Goal: Task Accomplishment & Management: Use online tool/utility

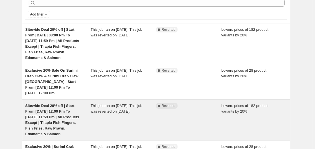
scroll to position [56, 0]
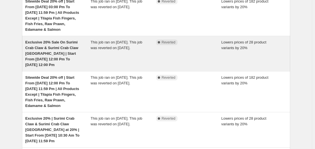
click at [82, 53] on div "Exclusive 20% Sale On Surimi Crab Claw & Surimi Crab Claw [GEOGRAPHIC_DATA] | S…" at bounding box center [57, 53] width 65 height 28
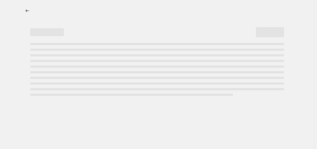
select select "percentage"
select select "no_change"
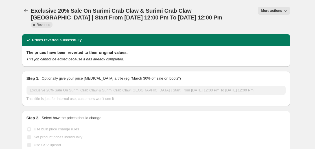
click at [263, 9] on button "More actions" at bounding box center [273, 11] width 32 height 8
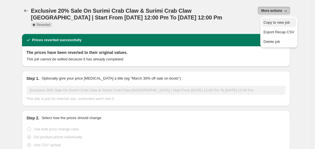
click at [274, 23] on span "Copy to new job" at bounding box center [276, 22] width 26 height 4
select select "percentage"
select select "no_change"
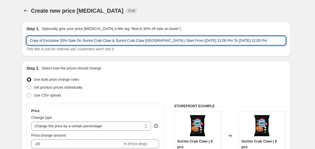
click at [45, 39] on input "Copy of Exclusive 20% Sale On Surimi Crab Claw & Surimi Crab Claw Amritsari | S…" at bounding box center [155, 40] width 259 height 9
drag, startPoint x: 68, startPoint y: 40, endPoint x: 144, endPoint y: 39, distance: 75.5
click at [144, 39] on input "Exclusive 20% Sale On Surimi Crab Claw & Surimi Crab Claw [GEOGRAPHIC_DATA] | S…" at bounding box center [155, 40] width 259 height 9
drag, startPoint x: 120, startPoint y: 41, endPoint x: 126, endPoint y: 41, distance: 6.8
click at [126, 41] on input "Exclusive 20% Sale On All RTF Products | Start From 12 Aug at 12:00 Pm To 13 Au…" at bounding box center [155, 40] width 259 height 9
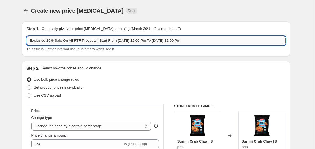
drag, startPoint x: 157, startPoint y: 41, endPoint x: 162, endPoint y: 41, distance: 5.7
click at [162, 41] on input "Exclusive 20% Sale On All RTF Products | Start From 12 Sep at 12:00 Pm To 13 Au…" at bounding box center [155, 40] width 259 height 9
click at [170, 39] on input "Exclusive 20% Sale On All RTF Products | Start From 12 Sep at 12:00 Pm To 13 Se…" at bounding box center [155, 40] width 259 height 9
type input "Exclusive 20% Sale On All RTF Products | Start From [DATE] 12:00 Pm To [DATE] 1…"
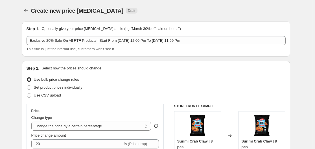
click at [175, 51] on div "This title is just for internal use, customers won't see it" at bounding box center [155, 49] width 259 height 6
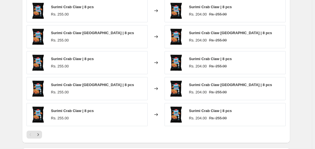
scroll to position [310, 0]
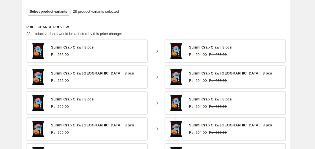
click at [57, 10] on span "Select product variants" at bounding box center [48, 11] width 37 height 5
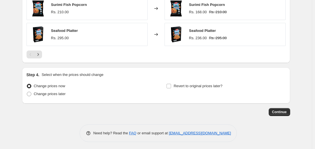
scroll to position [432, 0]
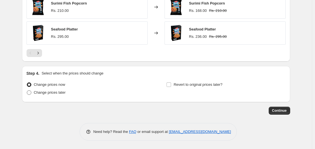
click at [52, 93] on span "Change prices later" at bounding box center [50, 92] width 32 height 4
click at [27, 90] on input "Change prices later" at bounding box center [27, 90] width 0 height 0
radio input "true"
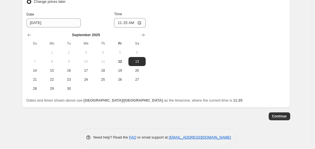
scroll to position [529, 0]
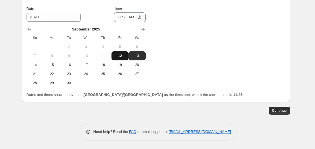
click at [118, 56] on span "12" at bounding box center [120, 56] width 12 height 5
type input "[DATE]"
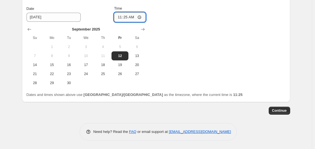
click at [127, 19] on input "11:25" at bounding box center [130, 17] width 32 height 10
type input "12:00"
click at [188, 24] on div "Change prices now Change prices later Date 9/12/2025 Time 12:00 September 2025 …" at bounding box center [155, 35] width 259 height 103
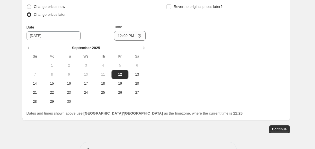
scroll to position [500, 0]
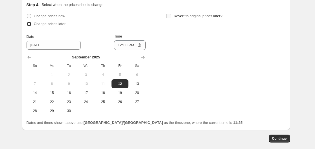
click at [171, 16] on input "Revert to original prices later?" at bounding box center [168, 16] width 5 height 5
checkbox input "true"
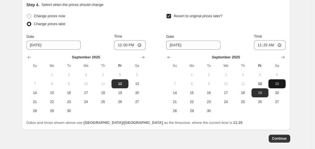
click at [270, 83] on button "13" at bounding box center [276, 83] width 17 height 9
type input "[DATE]"
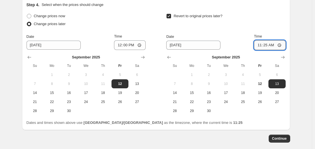
click at [281, 46] on input "11:25" at bounding box center [270, 45] width 32 height 10
type input "23:59"
click at [276, 21] on div "Revert to original prices later?" at bounding box center [225, 20] width 119 height 17
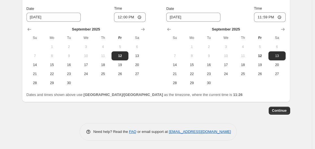
scroll to position [529, 0]
click at [283, 112] on span "Continue" at bounding box center [279, 110] width 15 height 5
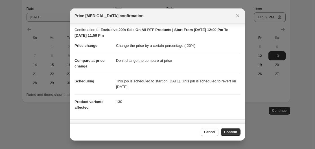
scroll to position [0, 0]
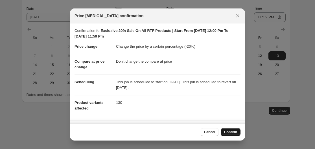
click at [233, 131] on span "Confirm" at bounding box center [230, 132] width 13 height 5
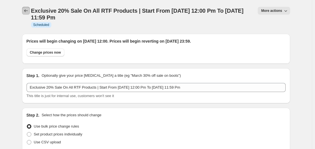
click at [26, 11] on icon "Price change jobs" at bounding box center [26, 11] width 6 height 6
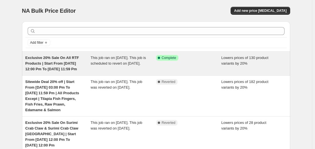
click at [79, 57] on div "Exclusive 20% Sale On All RTF Products | Start From [DATE] 12:00 Pm To [DATE] 1…" at bounding box center [57, 63] width 65 height 17
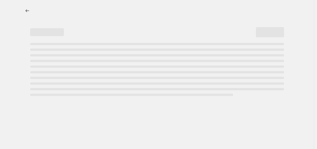
select select "percentage"
select select "no_change"
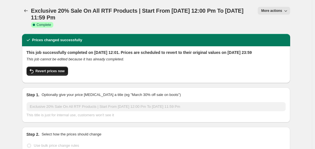
click at [45, 73] on span "Revert prices now" at bounding box center [50, 71] width 29 height 5
checkbox input "false"
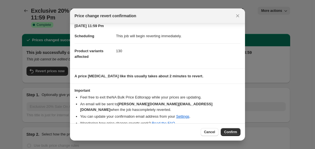
scroll to position [13, 0]
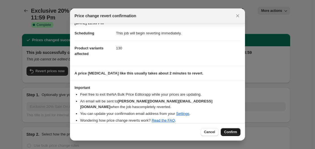
click at [226, 131] on span "Confirm" at bounding box center [230, 132] width 13 height 5
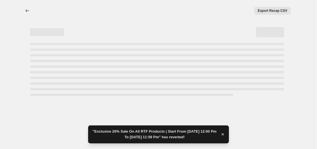
select select "percentage"
select select "no_change"
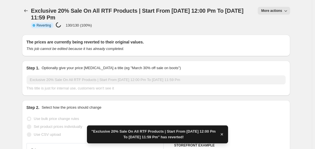
checkbox input "true"
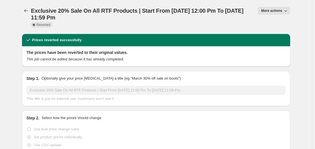
click at [265, 9] on span "More actions" at bounding box center [271, 10] width 21 height 5
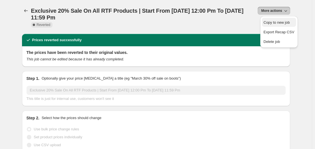
click at [262, 23] on button "Copy to new job" at bounding box center [279, 22] width 34 height 9
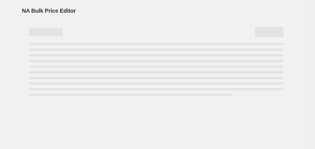
select select "percentage"
select select "no_change"
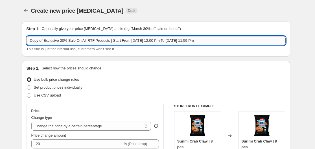
click at [44, 41] on input "Copy of Exclusive 20% Sale On All RTF Products | Start From [DATE] 12:00 Pm To …" at bounding box center [155, 40] width 259 height 9
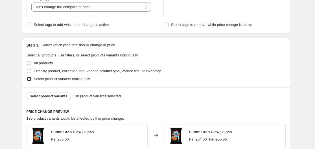
scroll to position [310, 0]
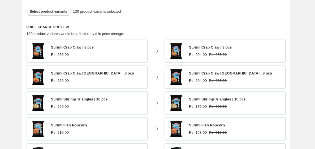
type input "Exclusive 20% Sale On All RTF Products | Start From [DATE] 12:00 Pm To [DATE] 1…"
click at [50, 10] on span "Select product variants" at bounding box center [48, 11] width 37 height 5
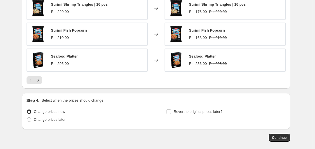
scroll to position [423, 0]
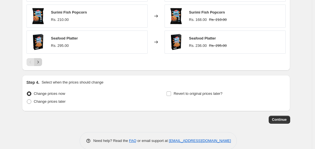
click at [40, 63] on icon "Next" at bounding box center [38, 62] width 6 height 6
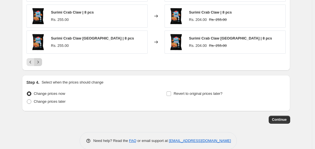
click at [40, 63] on icon "Next" at bounding box center [38, 62] width 6 height 6
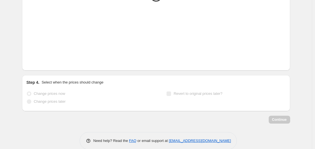
scroll to position [395, 0]
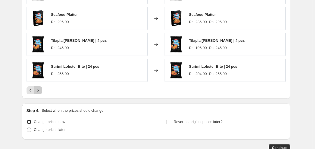
click at [41, 89] on icon "Next" at bounding box center [38, 90] width 6 height 6
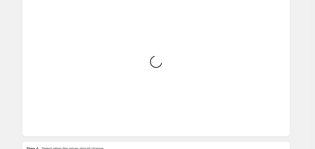
scroll to position [366, 0]
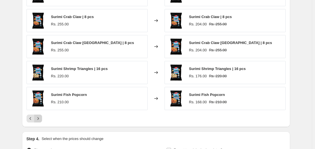
click at [40, 120] on icon "Next" at bounding box center [38, 119] width 6 height 6
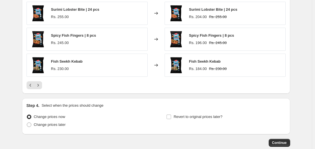
scroll to position [423, 0]
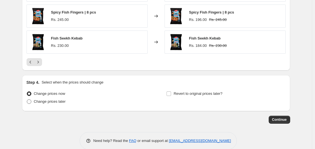
click at [50, 100] on span "Change prices later" at bounding box center [50, 101] width 32 height 4
click at [27, 100] on input "Change prices later" at bounding box center [27, 99] width 0 height 0
radio input "true"
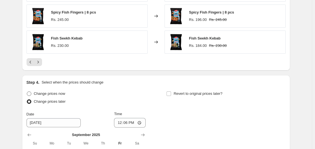
click at [56, 92] on span "Change prices now" at bounding box center [49, 93] width 31 height 4
click at [27, 92] on input "Change prices now" at bounding box center [27, 91] width 0 height 0
radio input "true"
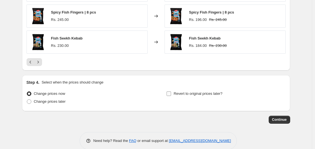
click at [175, 93] on span "Revert to original prices later?" at bounding box center [197, 93] width 49 height 4
click at [171, 93] on input "Revert to original prices later?" at bounding box center [168, 93] width 5 height 5
checkbox input "true"
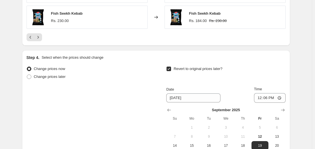
scroll to position [479, 0]
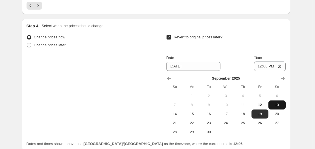
click at [281, 107] on span "13" at bounding box center [276, 105] width 12 height 5
type input "9/13/2025"
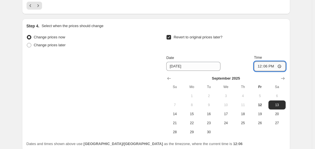
click at [282, 68] on input "12:06" at bounding box center [270, 66] width 32 height 10
type input "23:59"
click at [279, 45] on div "Revert to original prices later?" at bounding box center [225, 41] width 119 height 17
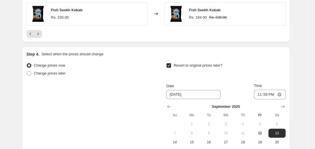
scroll to position [529, 0]
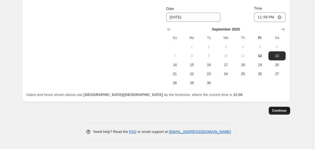
click at [281, 110] on span "Continue" at bounding box center [279, 110] width 15 height 5
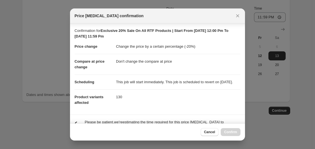
scroll to position [49, 0]
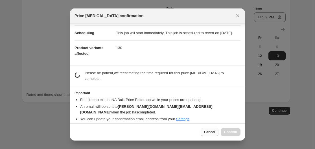
click at [213, 134] on button "Cancel" at bounding box center [209, 132] width 18 height 8
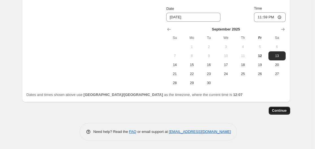
click at [277, 111] on span "Continue" at bounding box center [279, 110] width 15 height 5
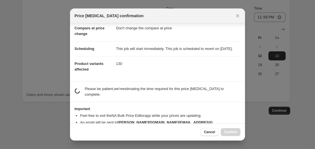
scroll to position [49, 0]
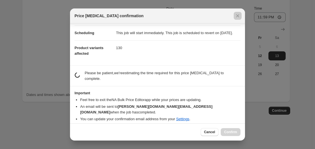
click at [63, 79] on div at bounding box center [157, 74] width 315 height 149
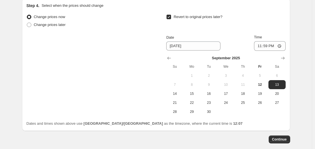
scroll to position [529, 0]
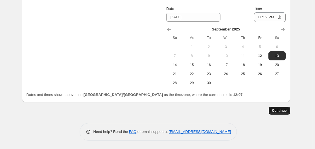
click at [282, 109] on span "Continue" at bounding box center [279, 110] width 15 height 5
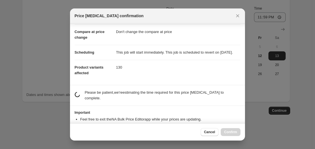
scroll to position [49, 0]
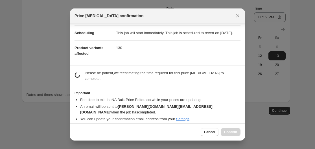
click at [169, 79] on p "Please be patient, we're estimating the time required for this price change job…" at bounding box center [163, 75] width 156 height 11
click at [211, 134] on span "Cancel" at bounding box center [209, 132] width 11 height 5
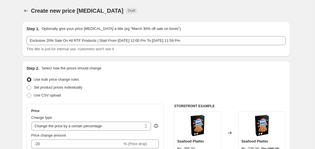
scroll to position [529, 0]
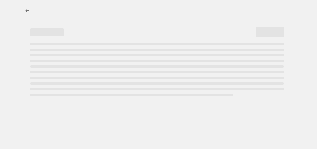
select select "percentage"
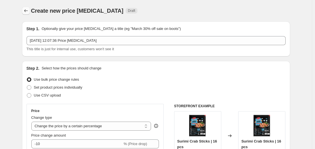
click at [26, 12] on icon "Price change jobs" at bounding box center [26, 10] width 4 height 3
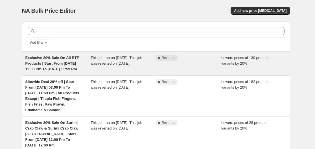
click at [103, 64] on span "This job ran on [DATE]. This job was reverted on [DATE]." at bounding box center [116, 61] width 52 height 10
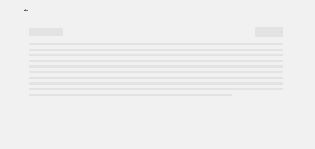
select select "percentage"
select select "no_change"
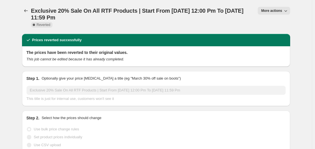
click at [272, 11] on span "More actions" at bounding box center [271, 10] width 21 height 5
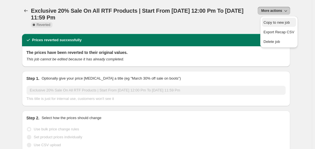
click at [269, 20] on span "Copy to new job" at bounding box center [278, 23] width 31 height 6
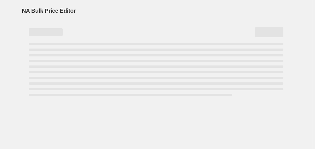
select select "percentage"
select select "no_change"
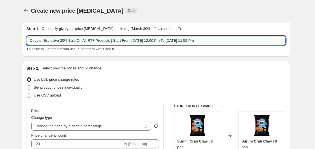
click at [45, 41] on input "Copy of Exclusive 20% Sale On All RTF Products | Start From [DATE] 12:00 Pm To …" at bounding box center [155, 40] width 259 height 9
type input "Exclusive 20% Sale On All RTF Products | Start From [DATE] 12:00 Pm To [DATE] 1…"
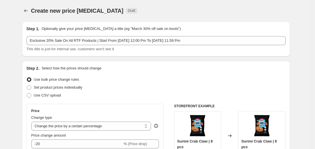
click at [67, 54] on div "Step 1. Optionally give your price [MEDICAL_DATA] a title (eg "March 30% off sa…" at bounding box center [156, 38] width 268 height 35
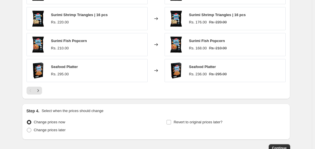
scroll to position [395, 0]
click at [40, 92] on icon "Next" at bounding box center [38, 90] width 6 height 6
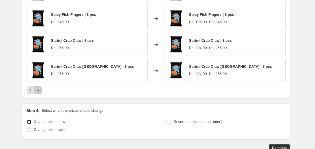
click at [40, 92] on icon "Next" at bounding box center [38, 90] width 6 height 6
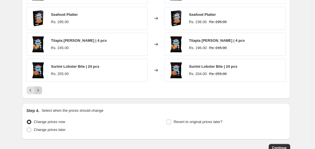
click at [40, 92] on icon "Next" at bounding box center [38, 90] width 6 height 6
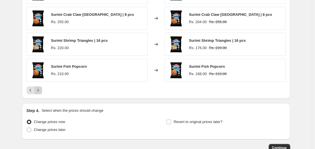
click at [40, 92] on icon "Next" at bounding box center [38, 90] width 6 height 6
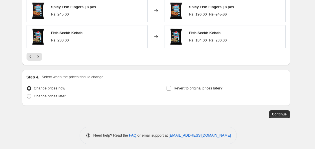
scroll to position [432, 0]
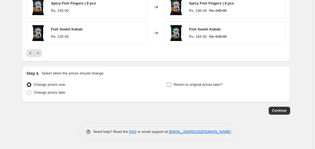
click at [193, 83] on span "Revert to original prices later?" at bounding box center [197, 84] width 49 height 4
click at [171, 83] on input "Revert to original prices later?" at bounding box center [168, 84] width 5 height 5
checkbox input "true"
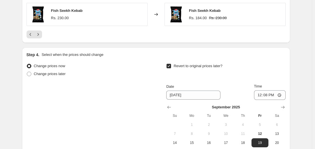
scroll to position [460, 0]
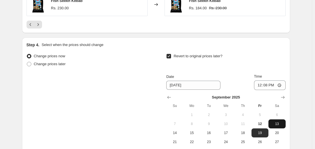
click at [280, 123] on span "13" at bounding box center [276, 123] width 12 height 5
type input "9/13/2025"
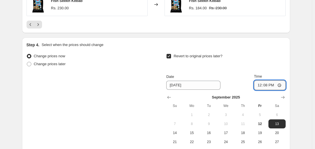
click at [269, 86] on input "12:08" at bounding box center [270, 85] width 32 height 10
click at [282, 87] on input "12:08" at bounding box center [270, 85] width 32 height 10
type input "23:59"
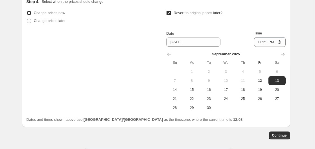
scroll to position [517, 0]
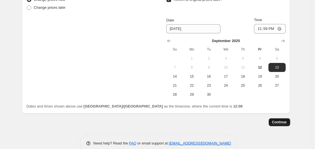
click at [285, 123] on span "Continue" at bounding box center [279, 122] width 15 height 5
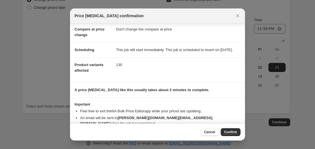
scroll to position [48, 0]
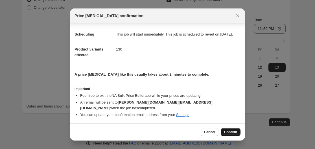
click at [227, 133] on span "Confirm" at bounding box center [230, 132] width 13 height 5
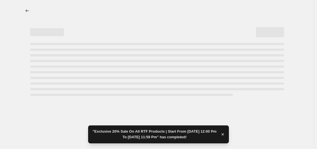
select select "percentage"
select select "no_change"
